Goal: Information Seeking & Learning: Learn about a topic

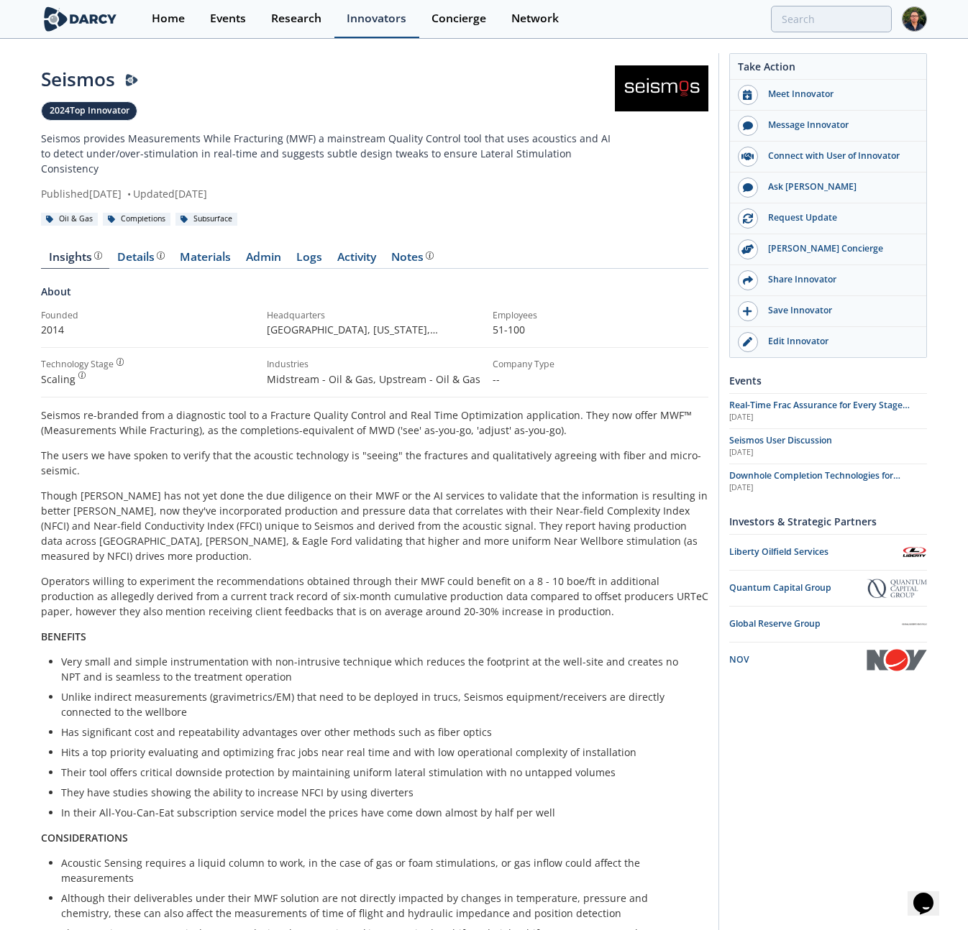
click at [364, 22] on div "Innovators" at bounding box center [377, 19] width 60 height 12
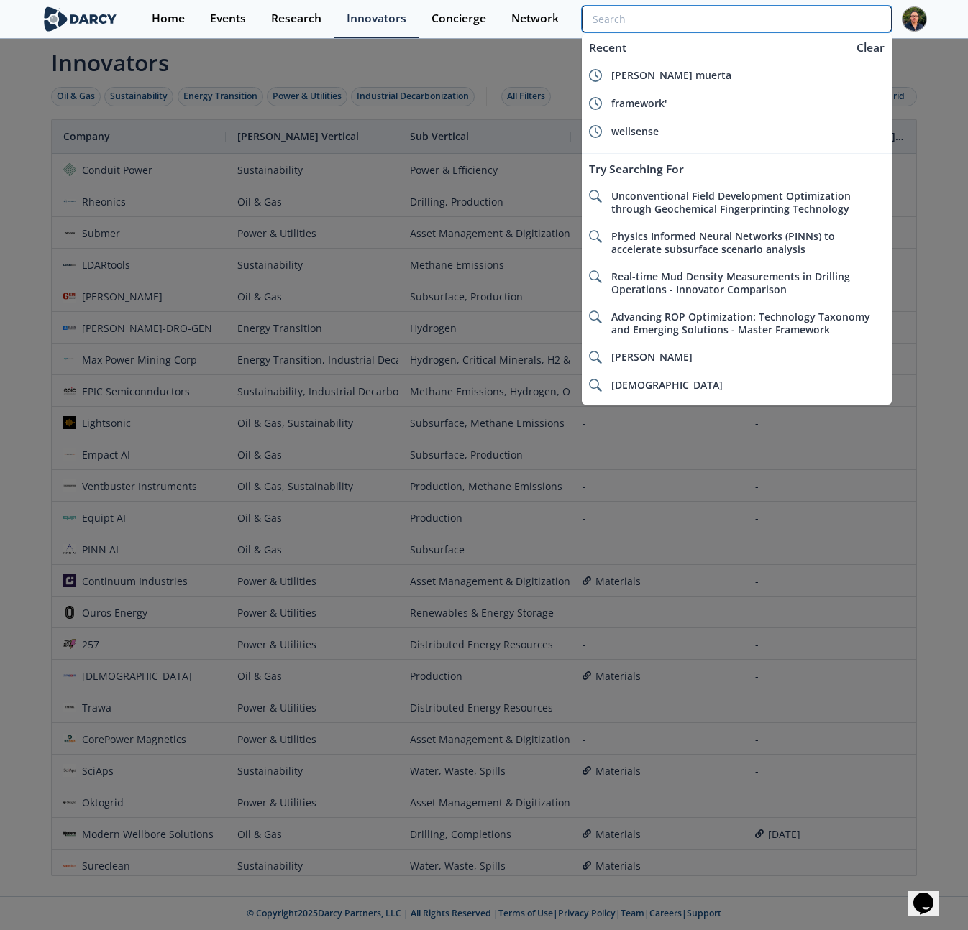
click at [809, 25] on input "search" at bounding box center [737, 19] width 310 height 27
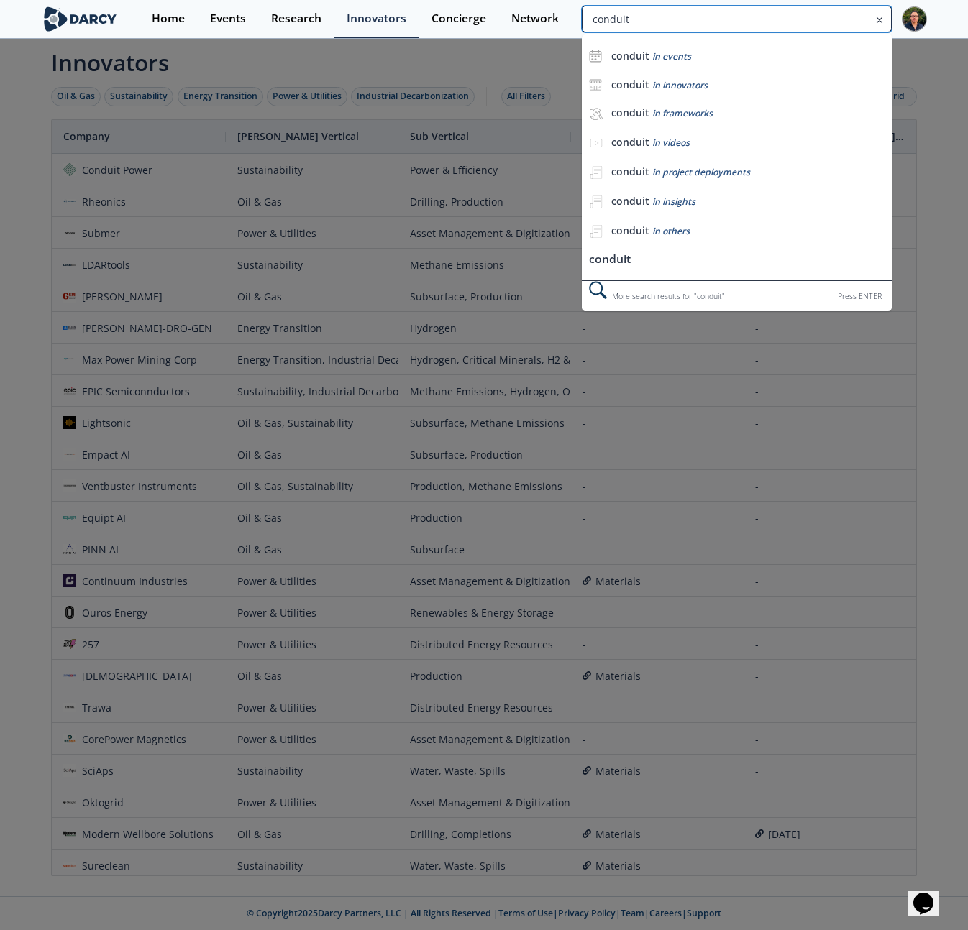
type input "conduit"
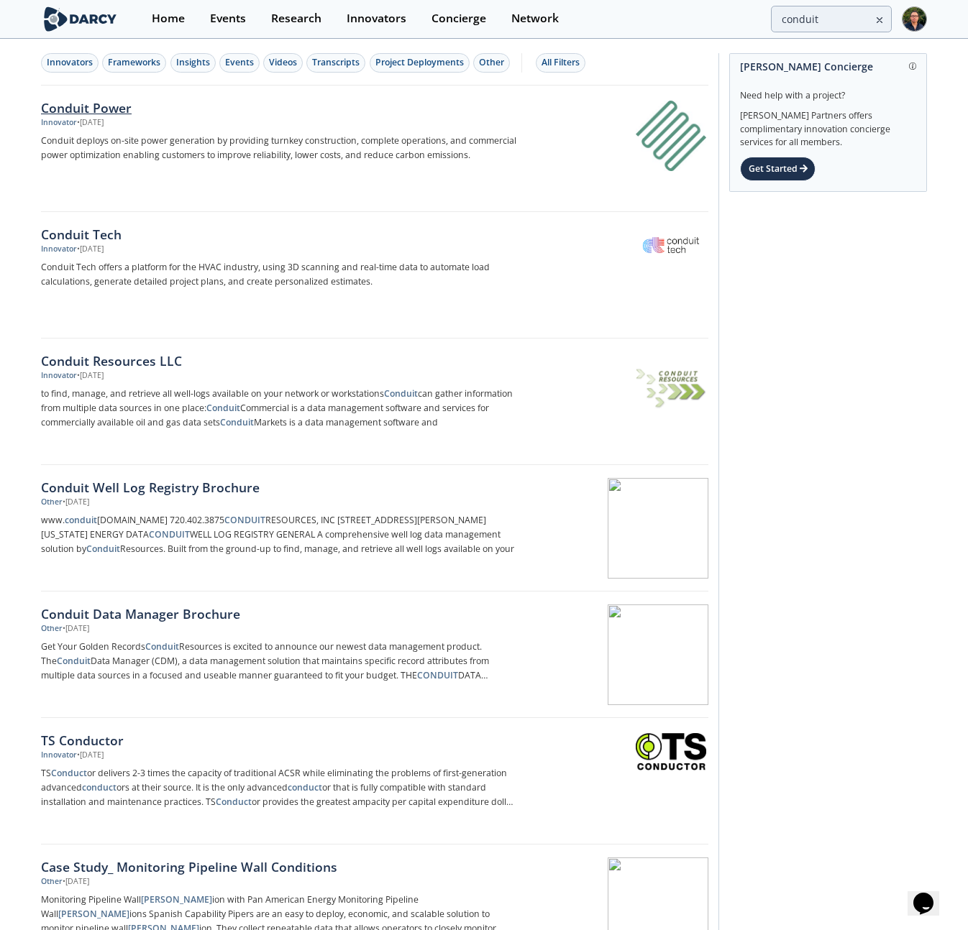
click at [106, 104] on div "Conduit Power" at bounding box center [279, 107] width 476 height 19
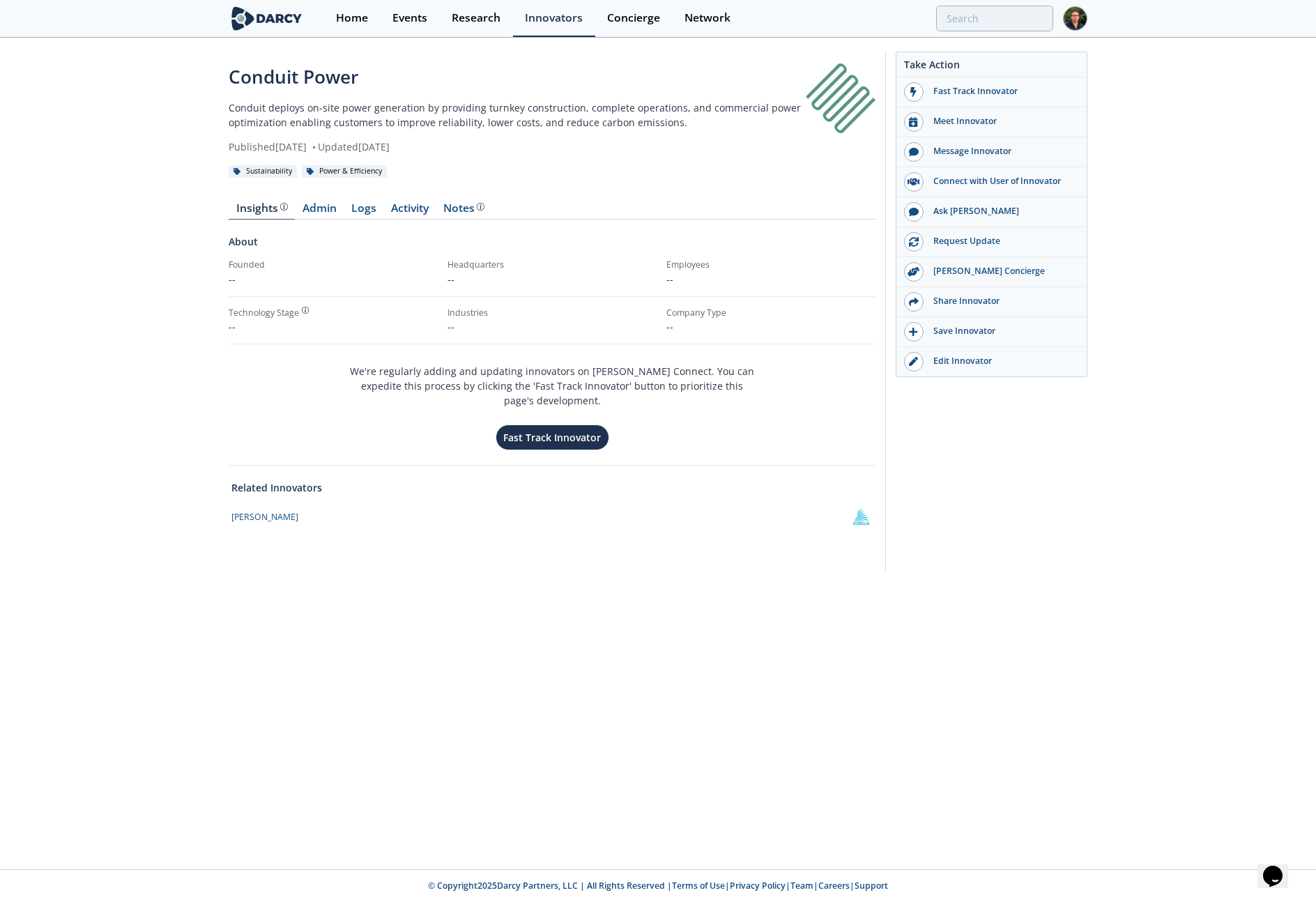
type input "conduit"
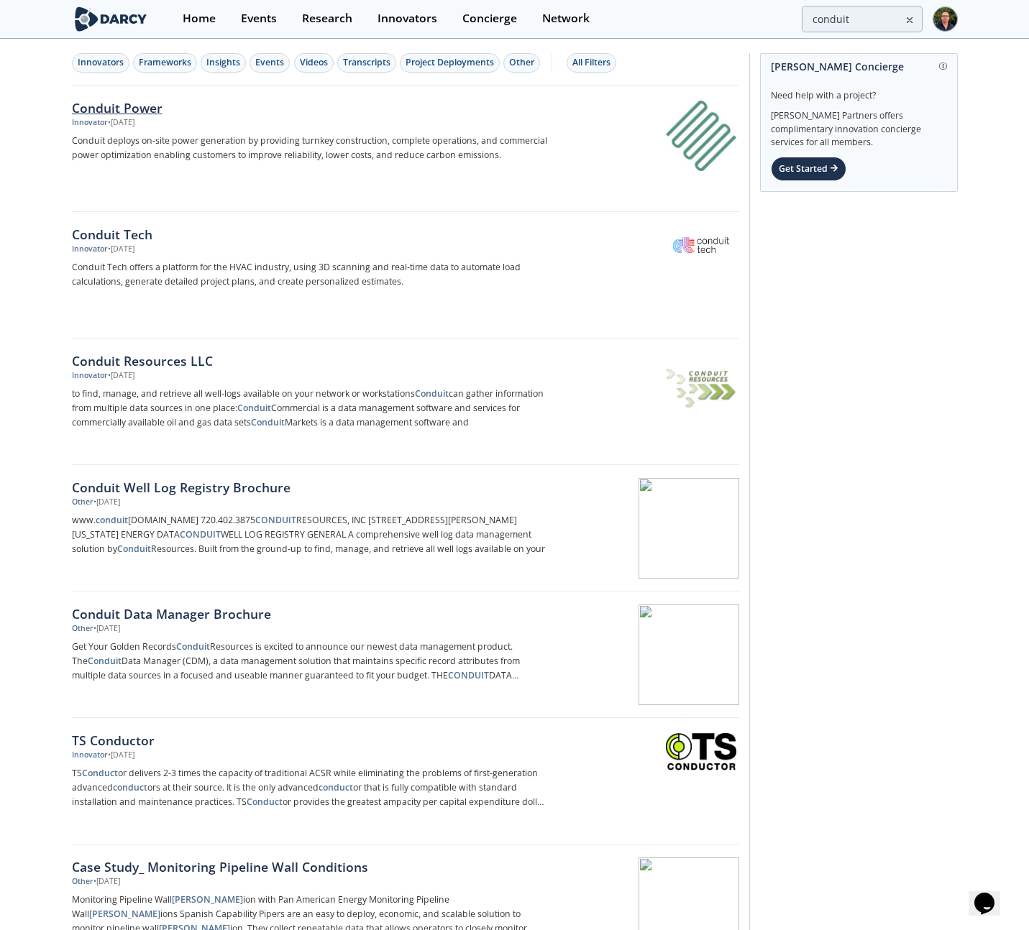
click at [431, 142] on p "Conduit deploys on-site power generation by providing turnkey construction, com…" at bounding box center [310, 148] width 476 height 29
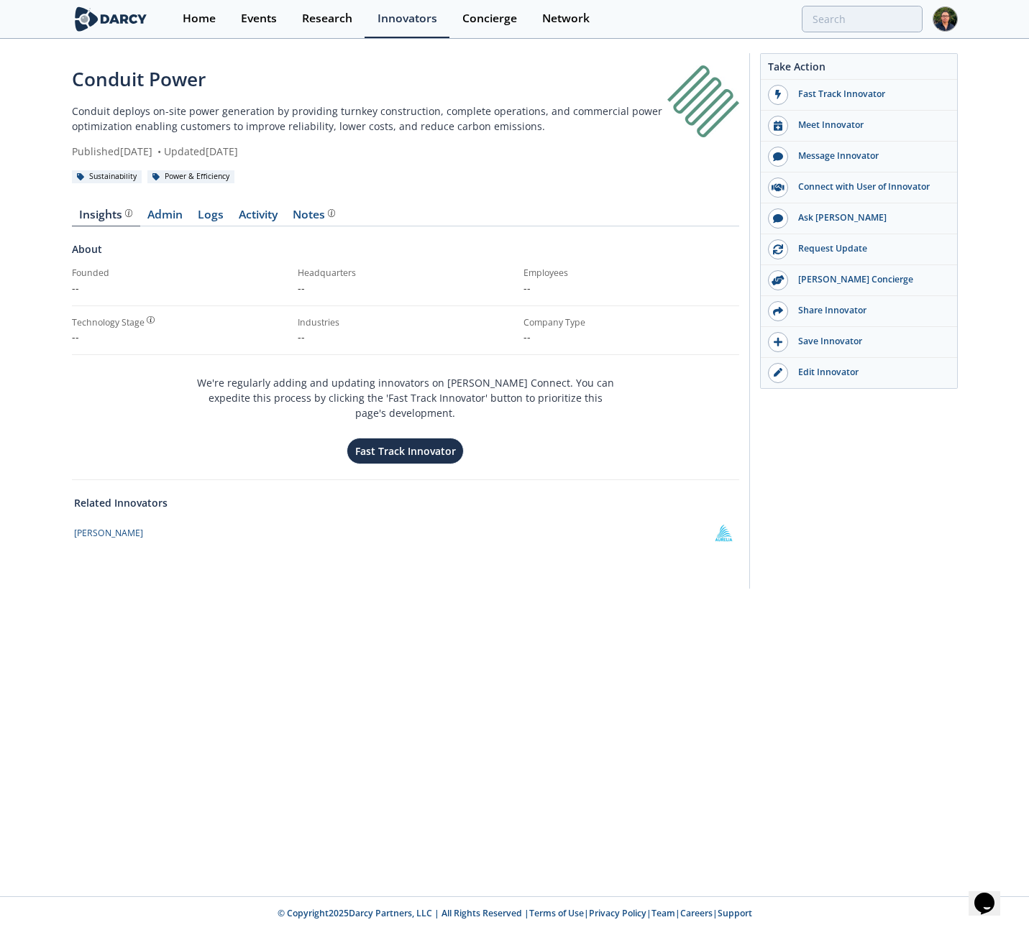
type input "conduit"
